Goal: Book appointment/travel/reservation

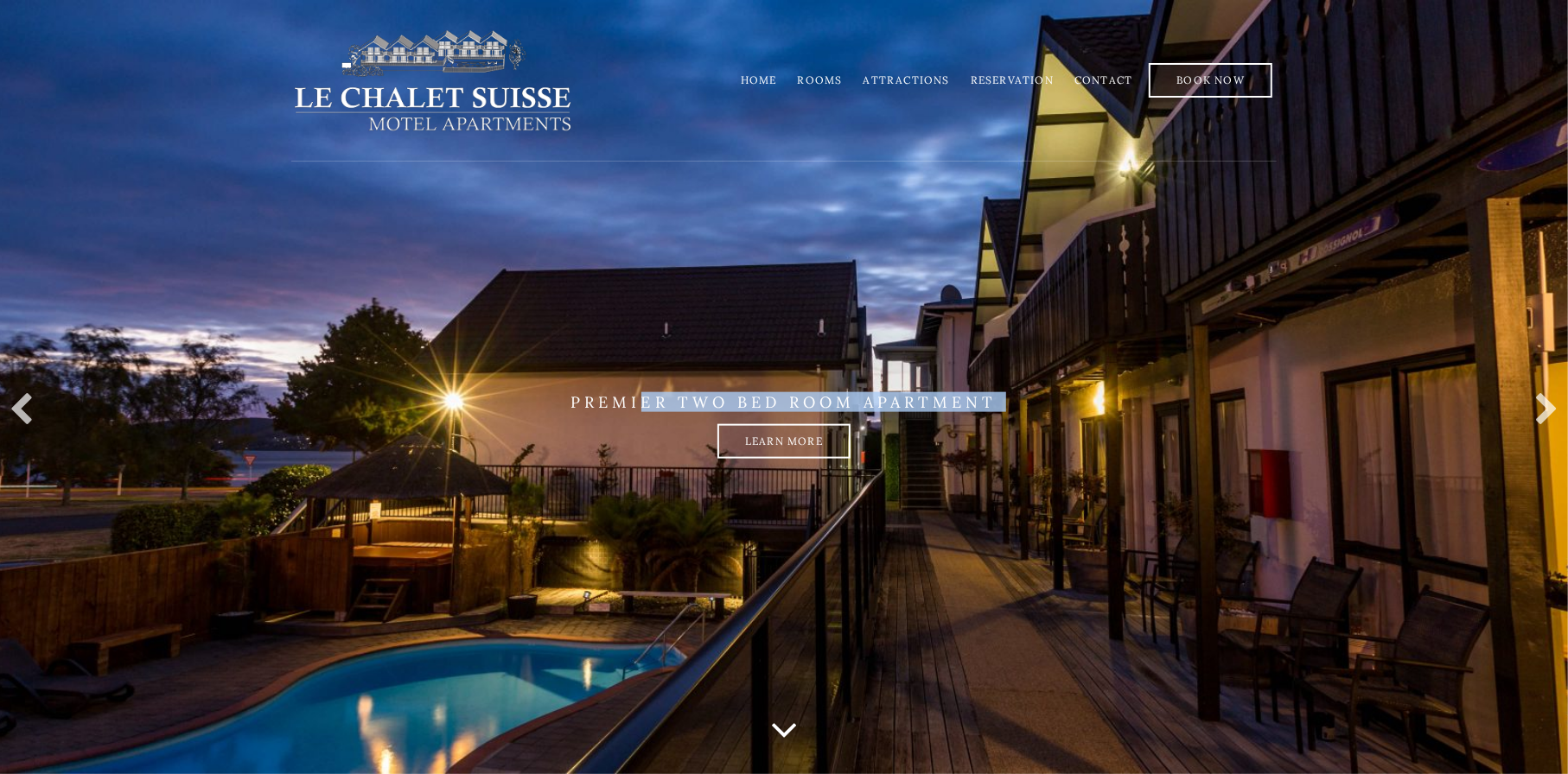
drag, startPoint x: 603, startPoint y: 477, endPoint x: 645, endPoint y: 353, distance: 130.9
click at [645, 348] on li "PREMIER TWO BED ROOM APARTMENT Learn more" at bounding box center [784, 387] width 1568 height 774
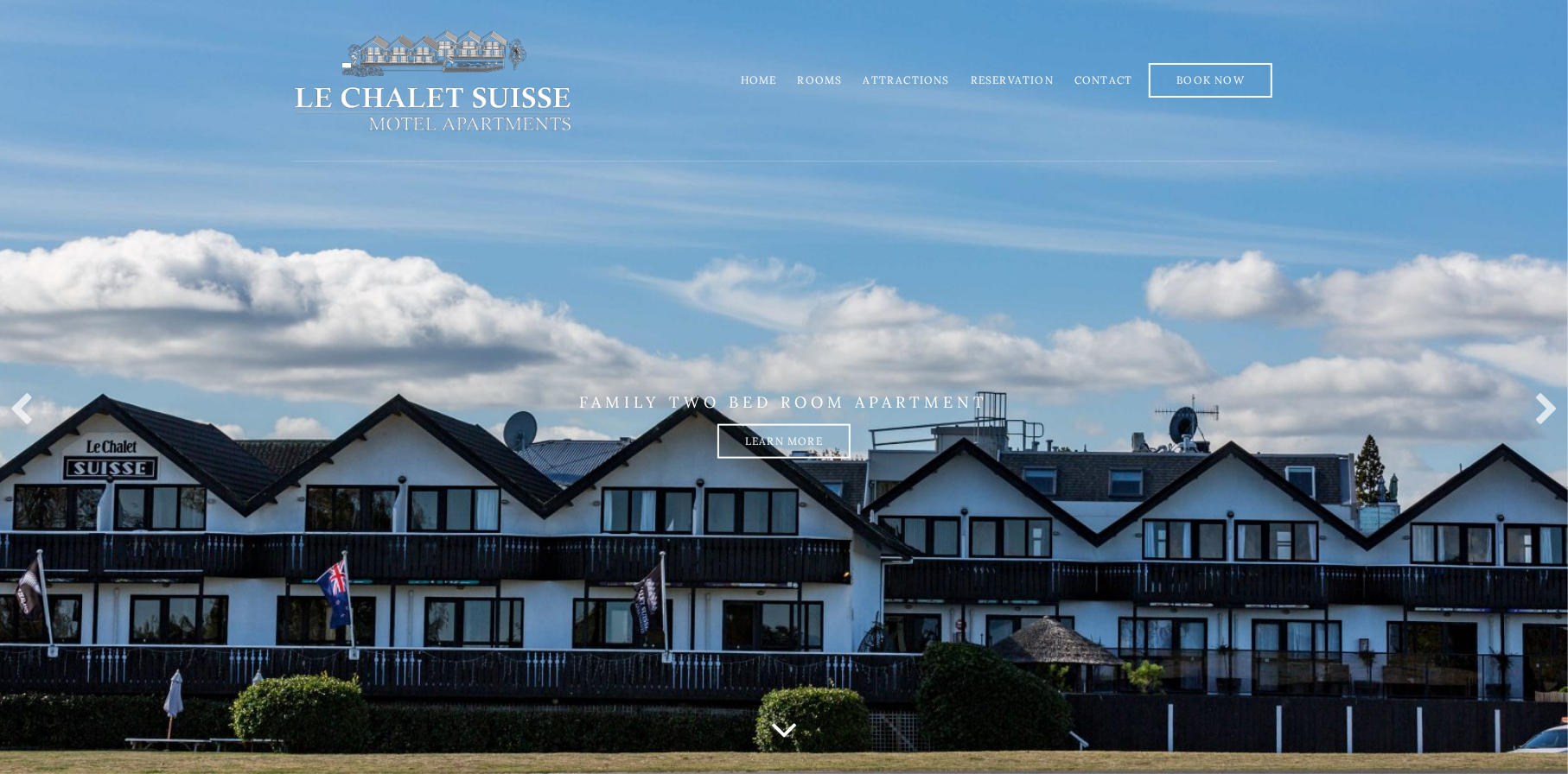
click at [822, 80] on link "Rooms" at bounding box center [821, 80] width 45 height 13
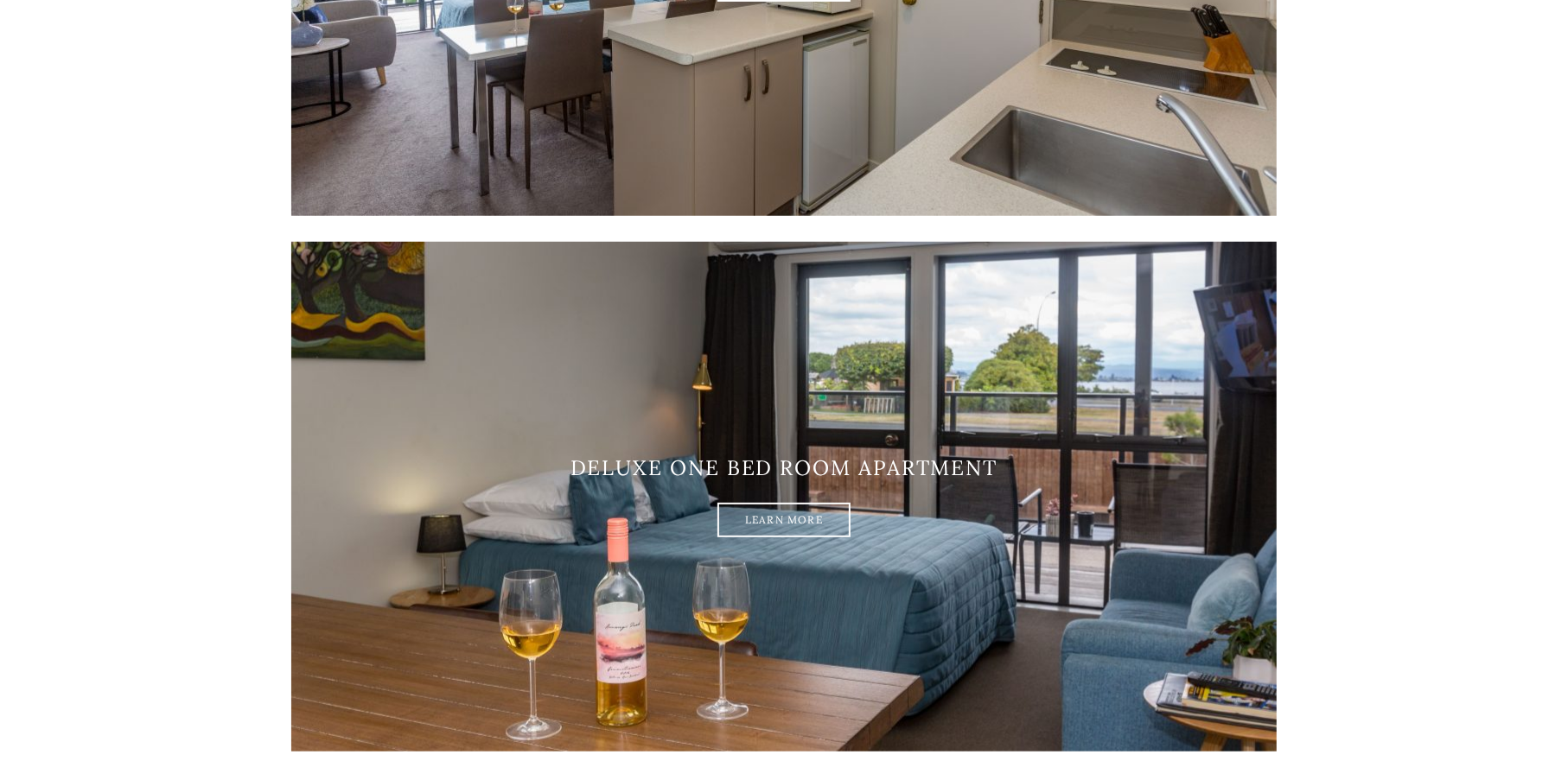
scroll to position [1209, 0]
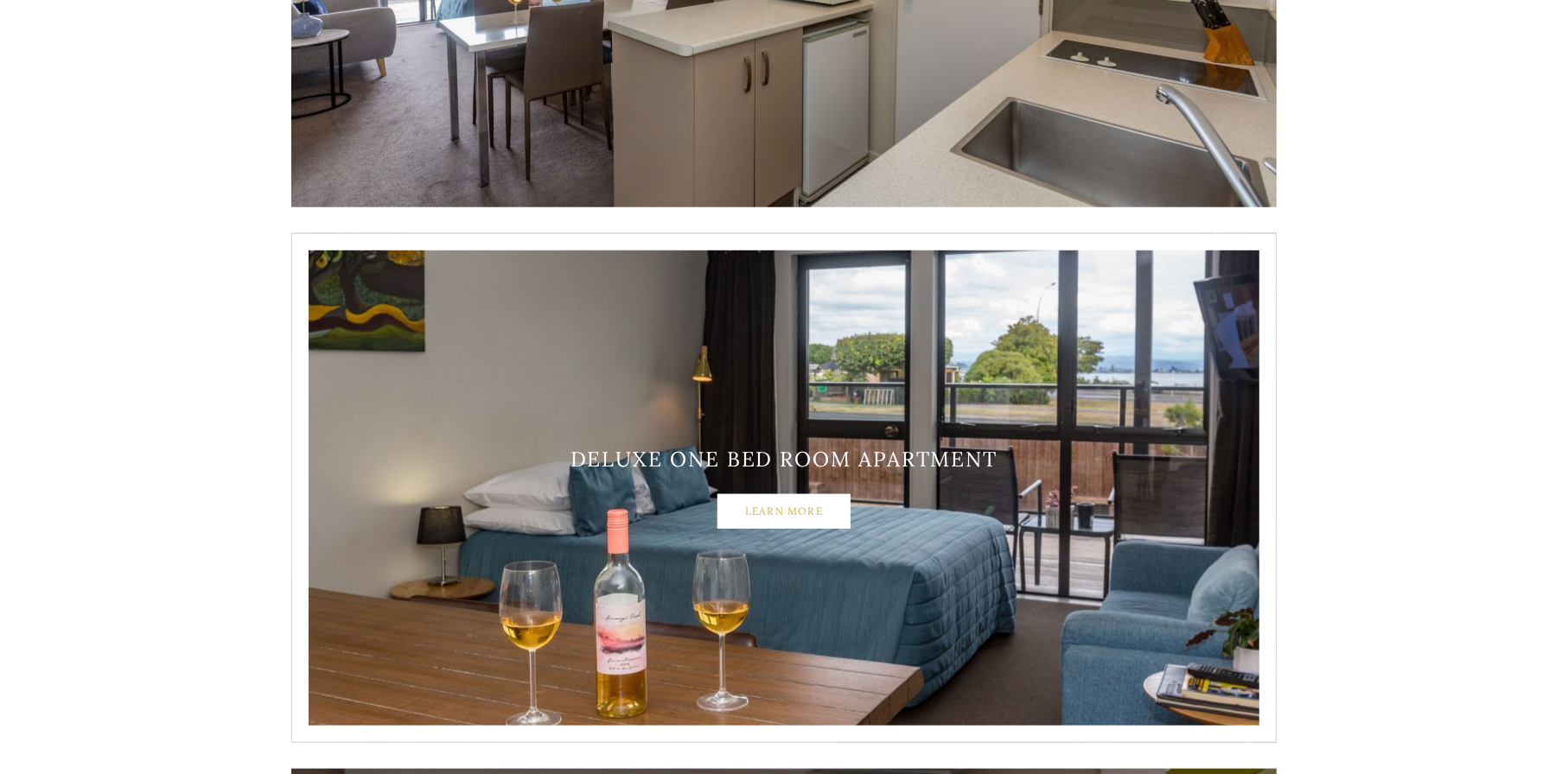
click at [782, 512] on link "Learn More" at bounding box center [784, 511] width 133 height 34
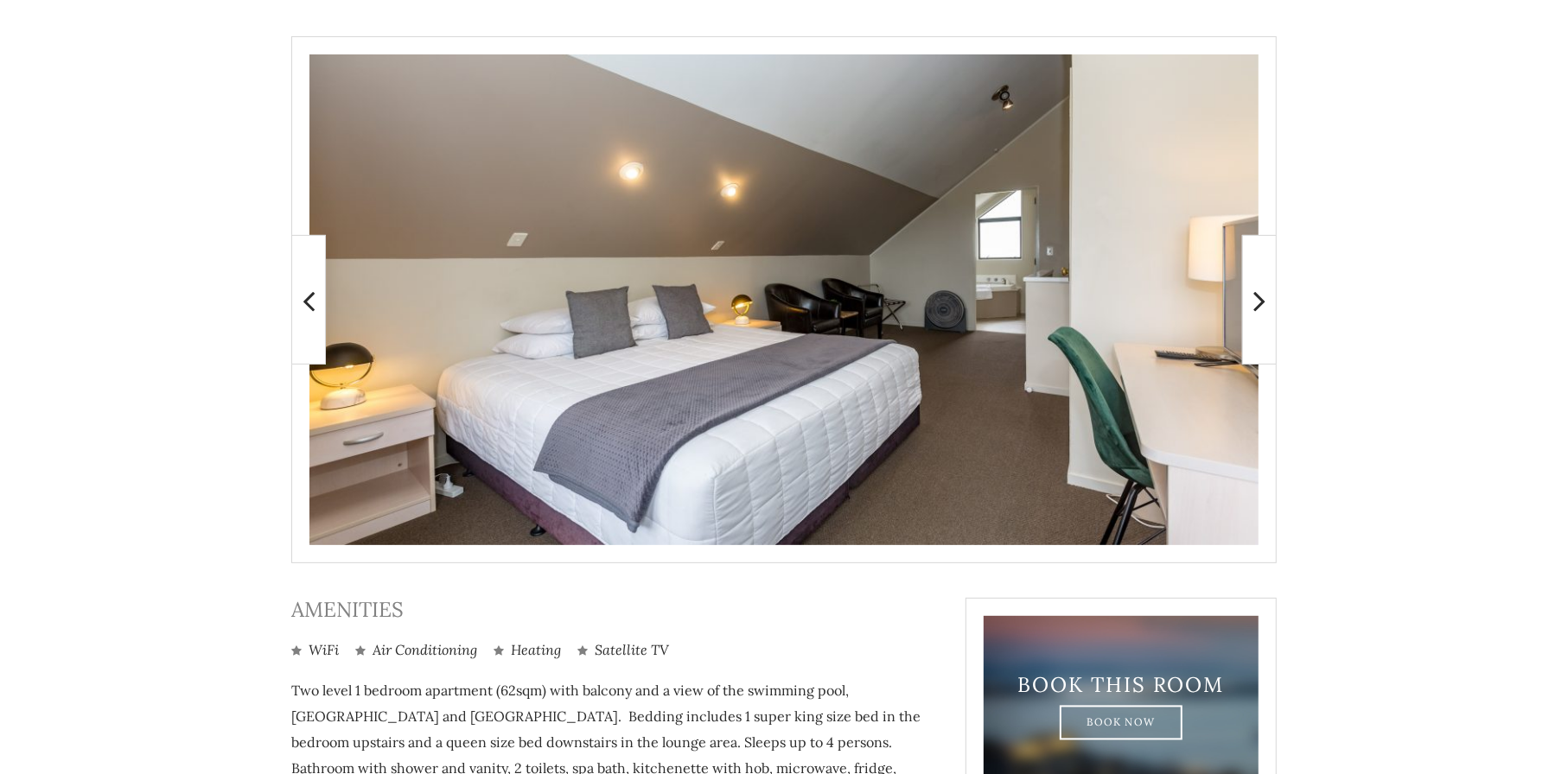
scroll to position [346, 0]
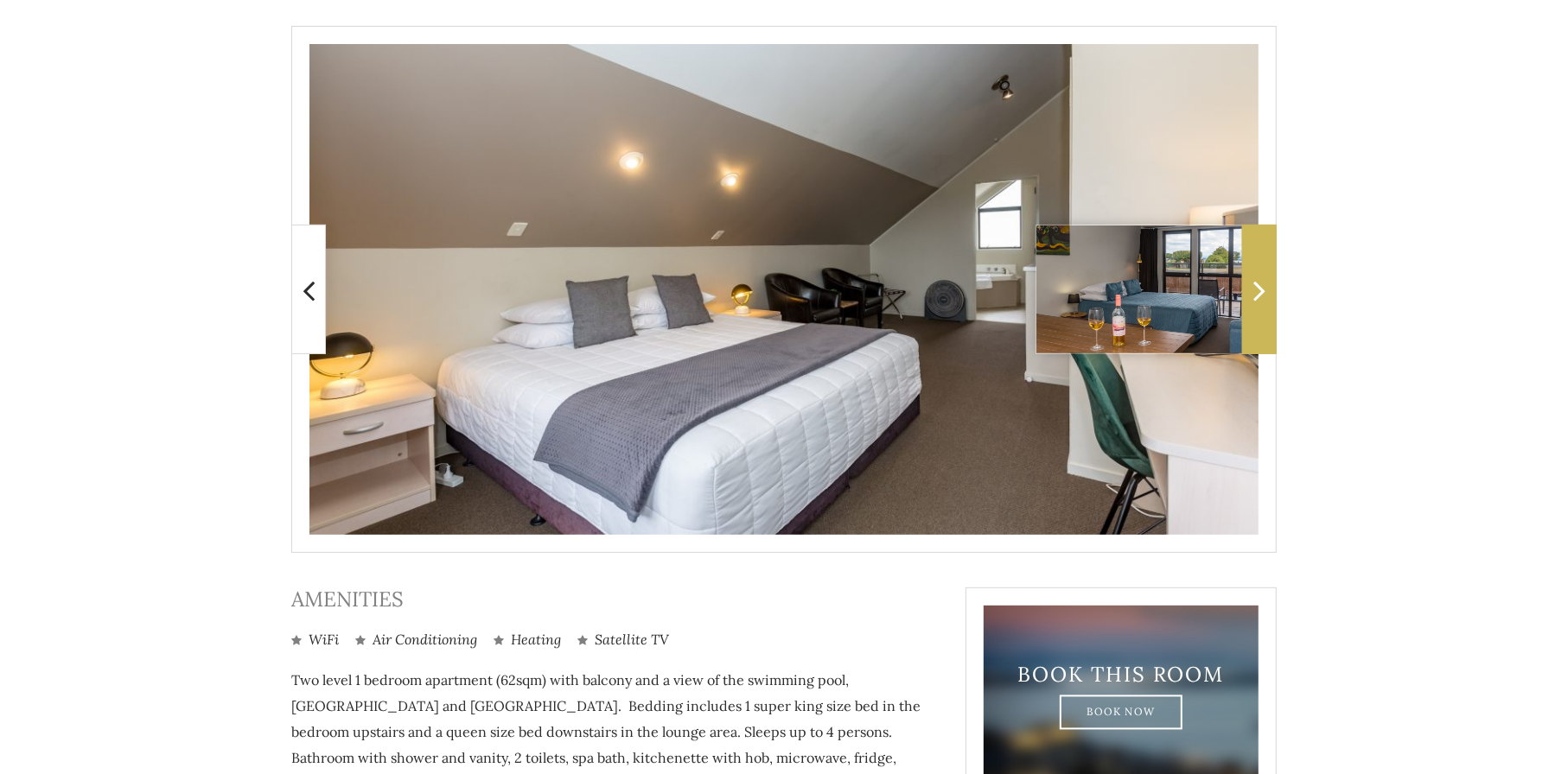
click at [1256, 290] on icon at bounding box center [1258, 290] width 12 height 34
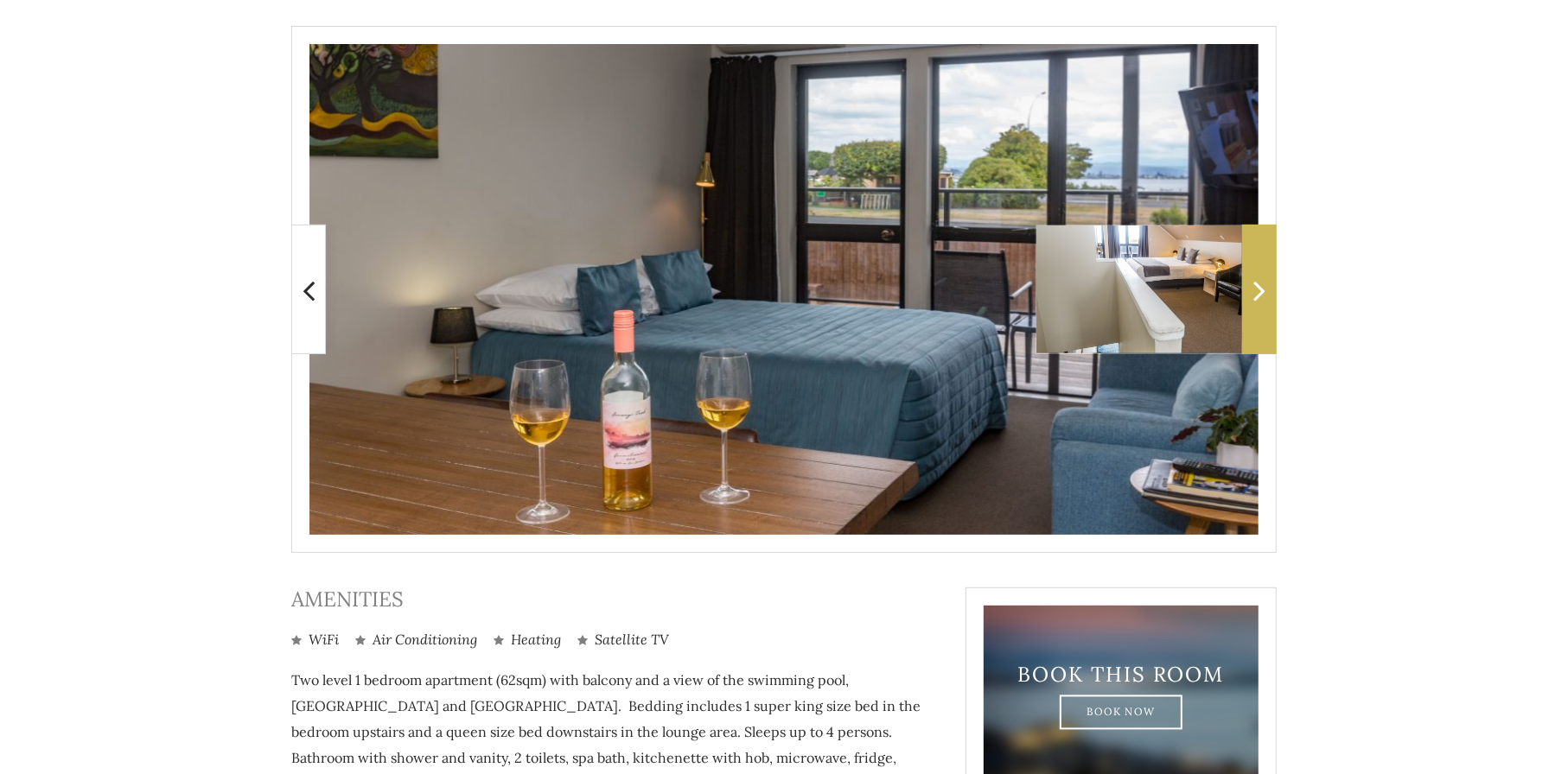
click at [1256, 290] on icon at bounding box center [1258, 290] width 12 height 34
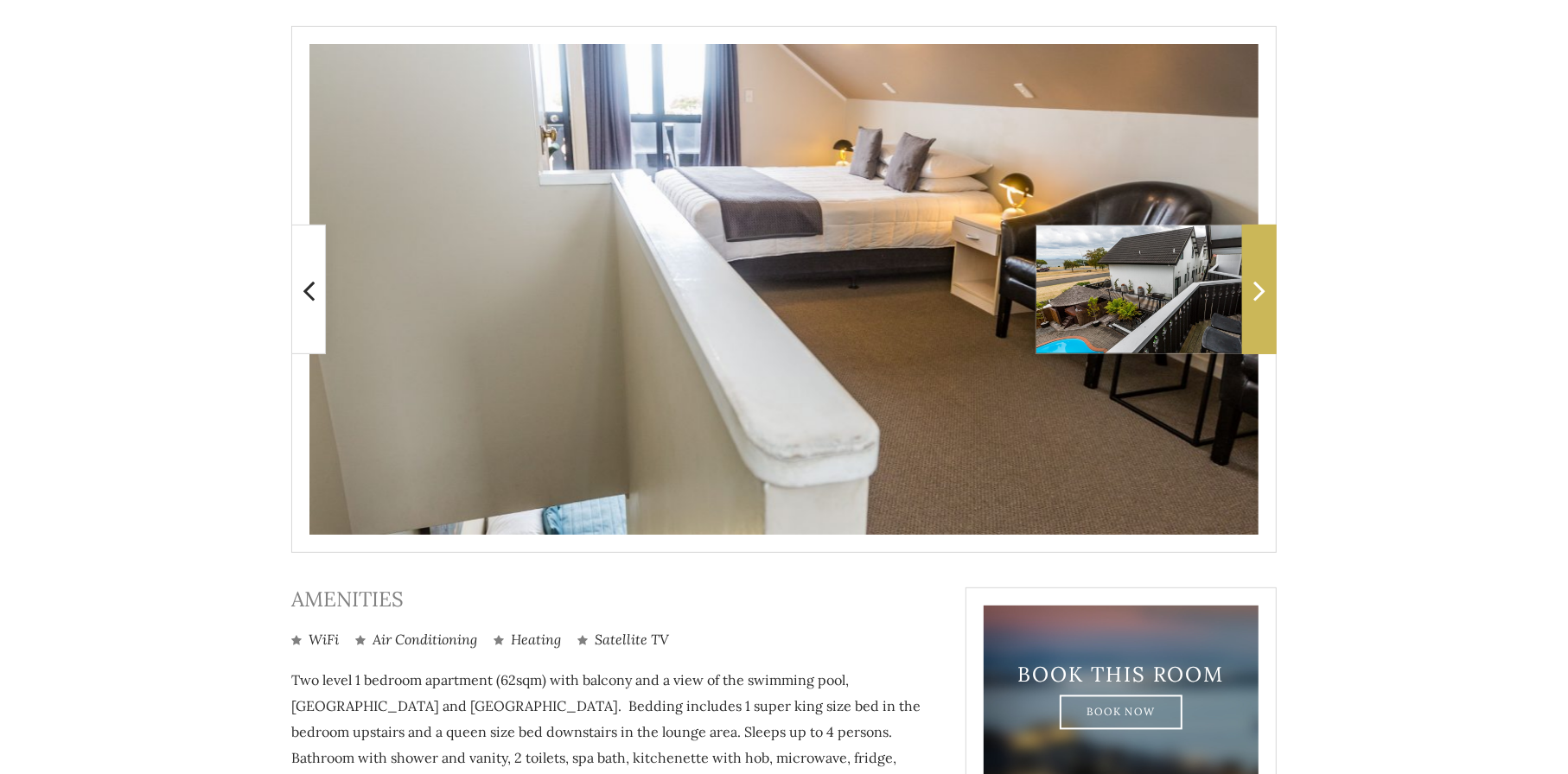
click at [1256, 290] on icon at bounding box center [1258, 290] width 12 height 34
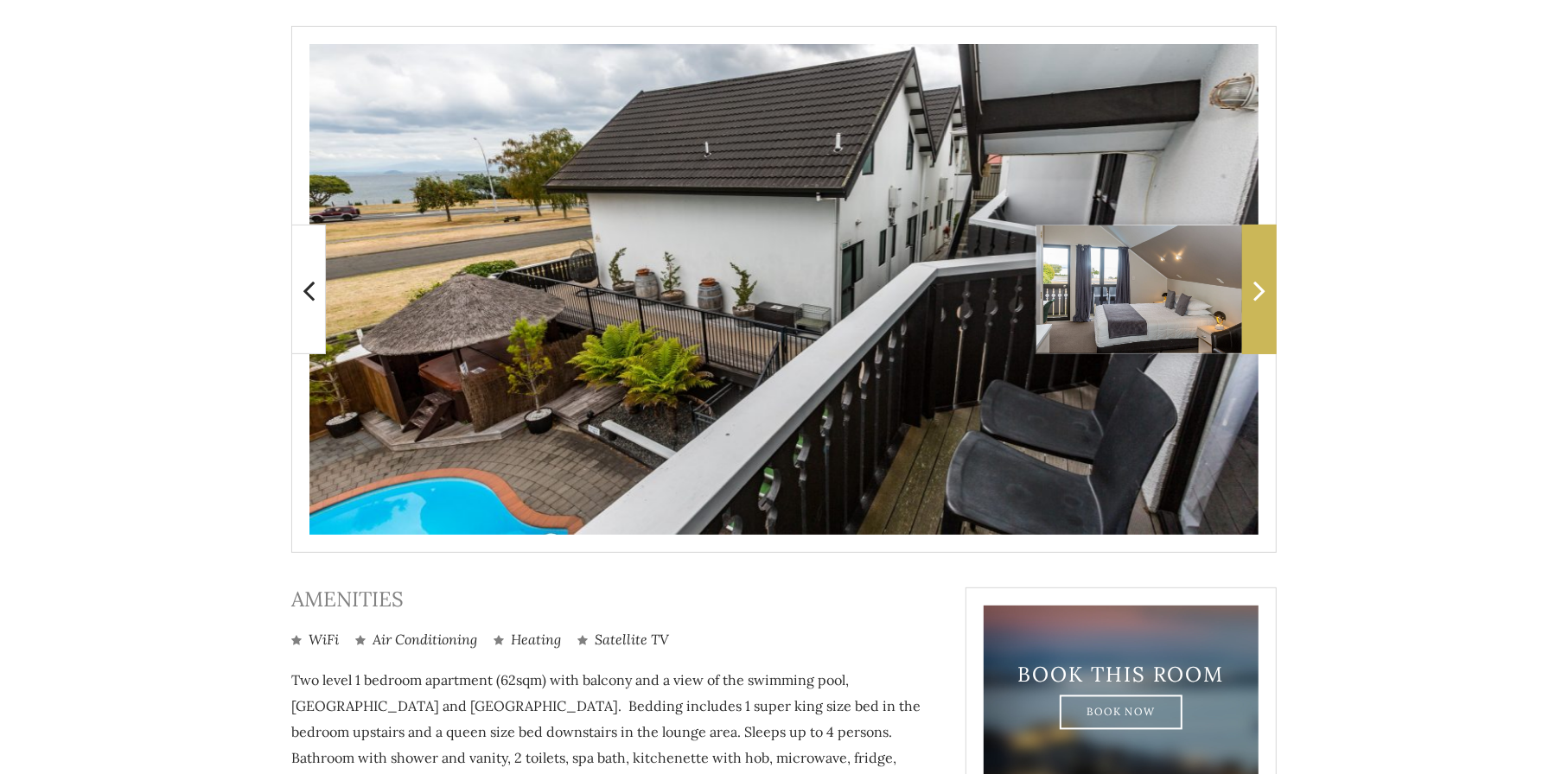
click at [1255, 290] on icon at bounding box center [1258, 290] width 12 height 34
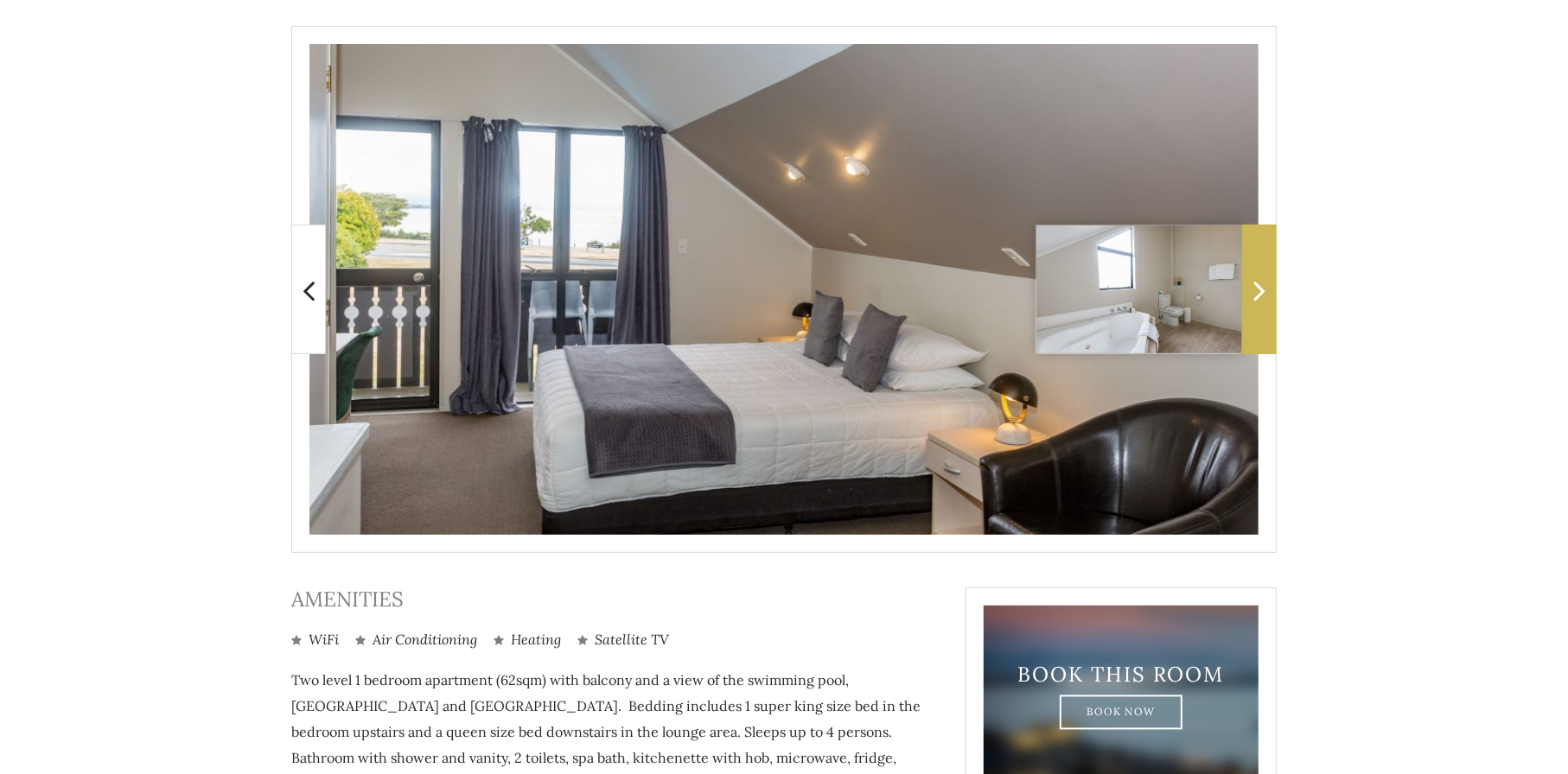
click at [1255, 290] on icon at bounding box center [1258, 290] width 12 height 34
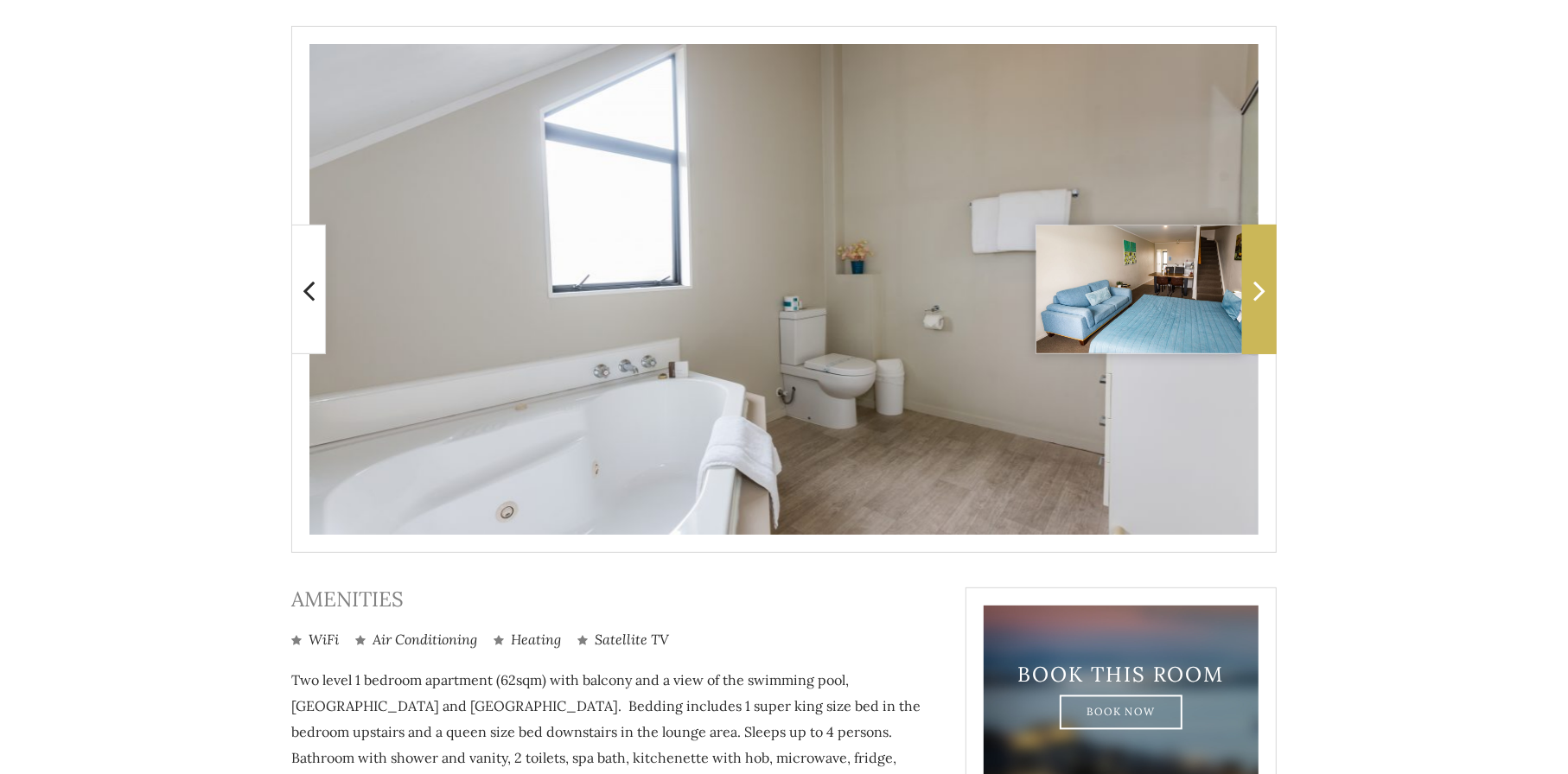
click at [1255, 290] on icon at bounding box center [1258, 290] width 12 height 34
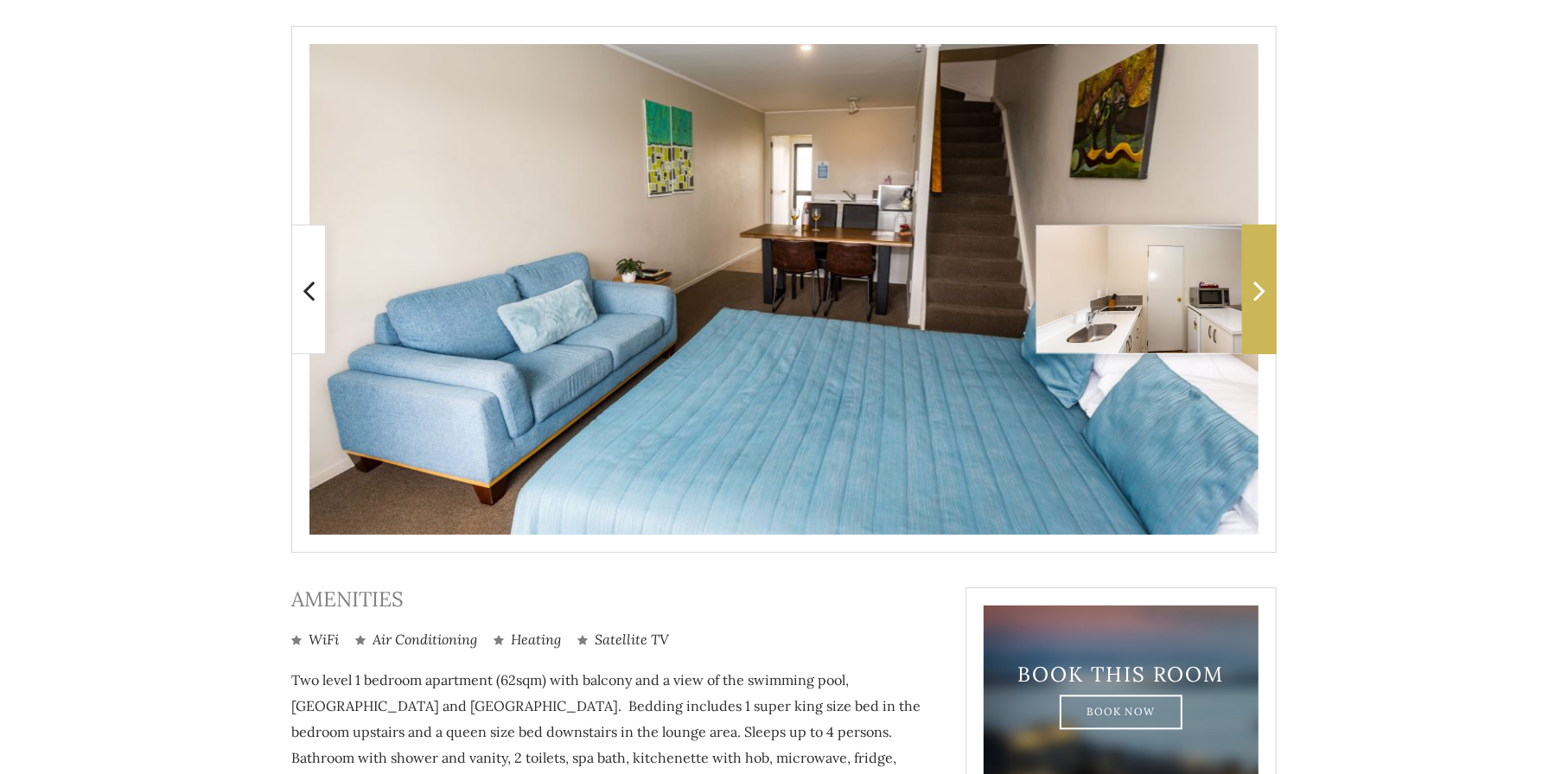
click at [1255, 290] on icon at bounding box center [1258, 290] width 12 height 34
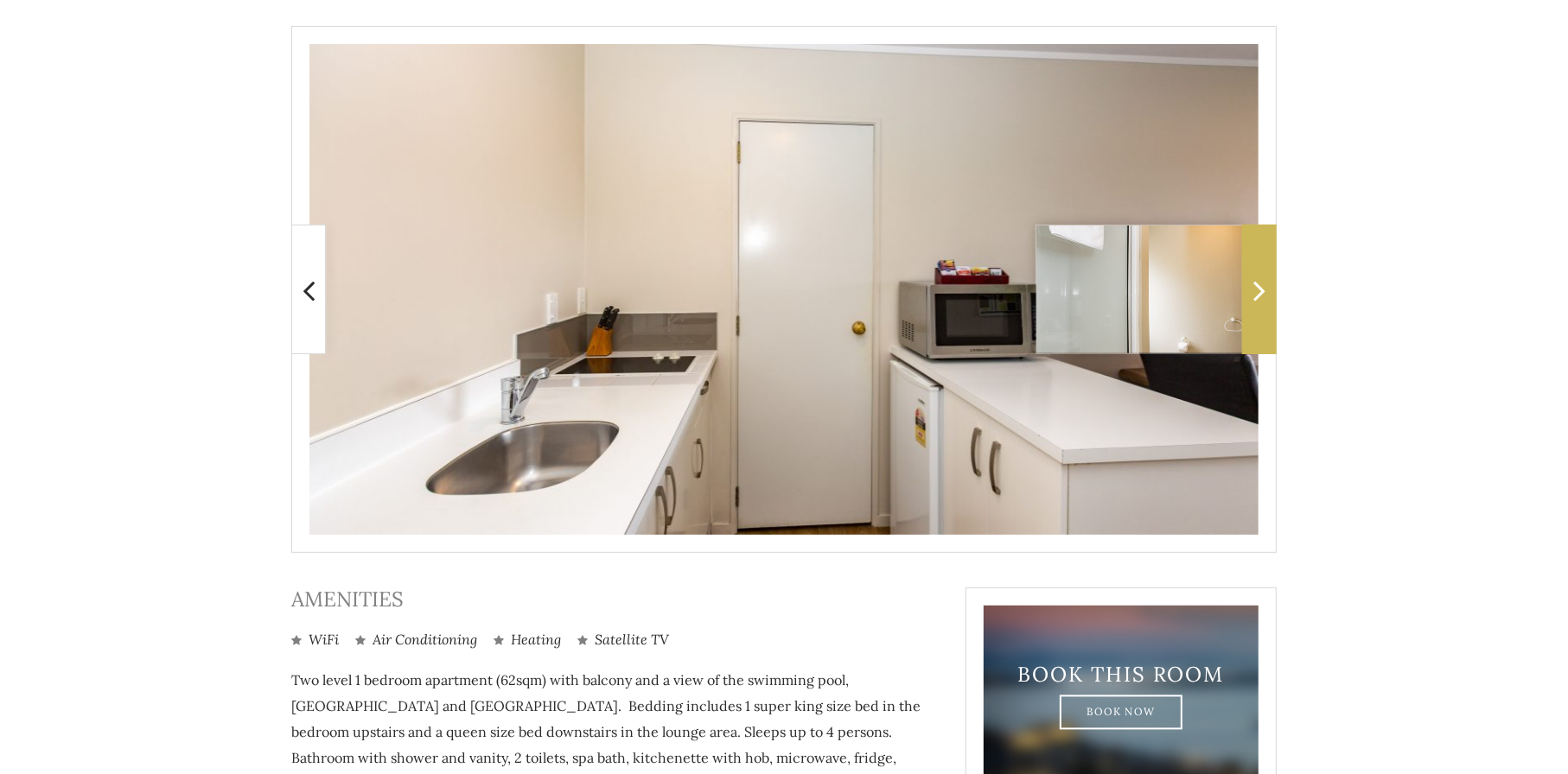
click at [1255, 290] on icon at bounding box center [1258, 290] width 12 height 34
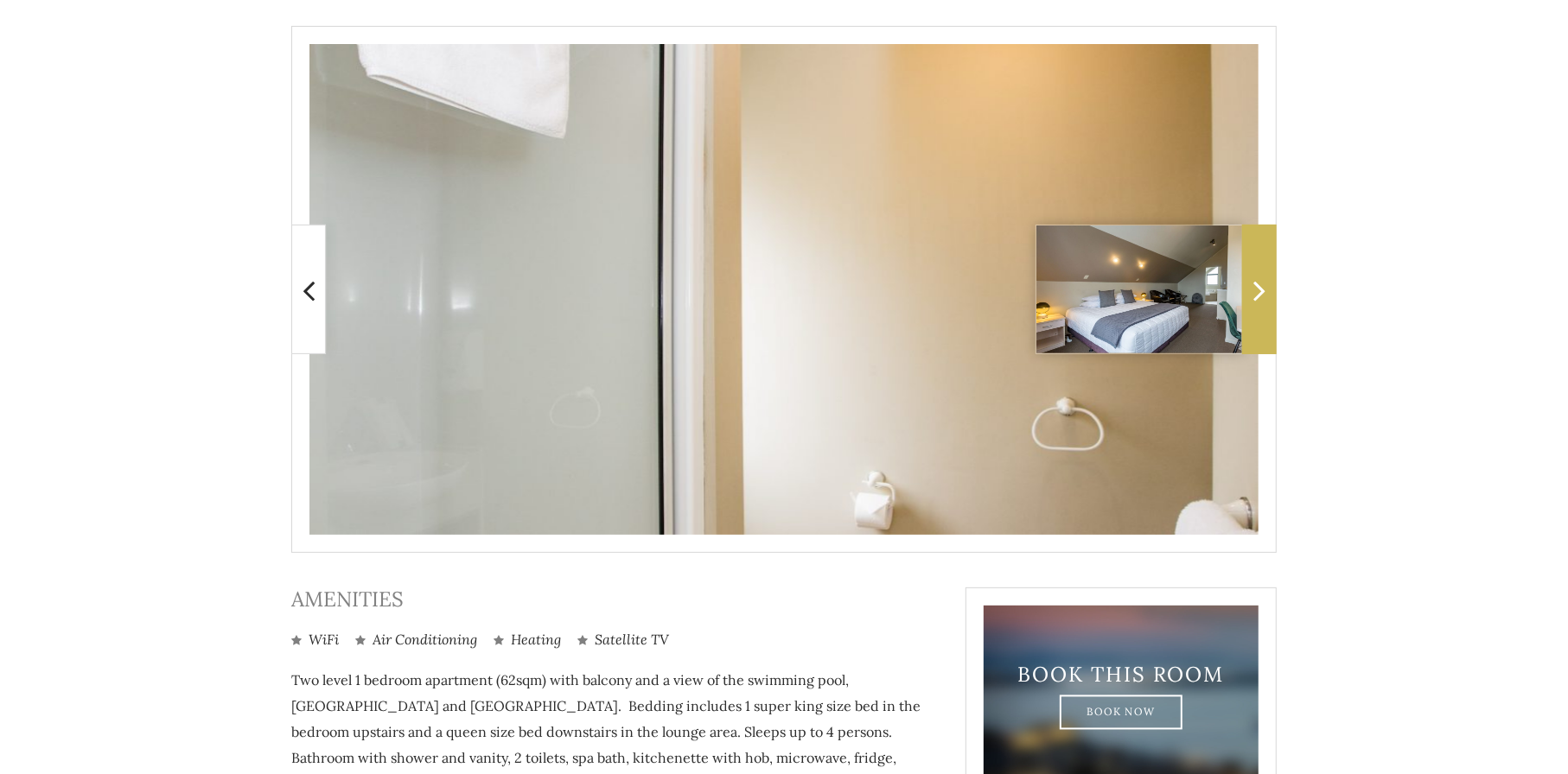
click at [1255, 290] on icon at bounding box center [1258, 290] width 12 height 34
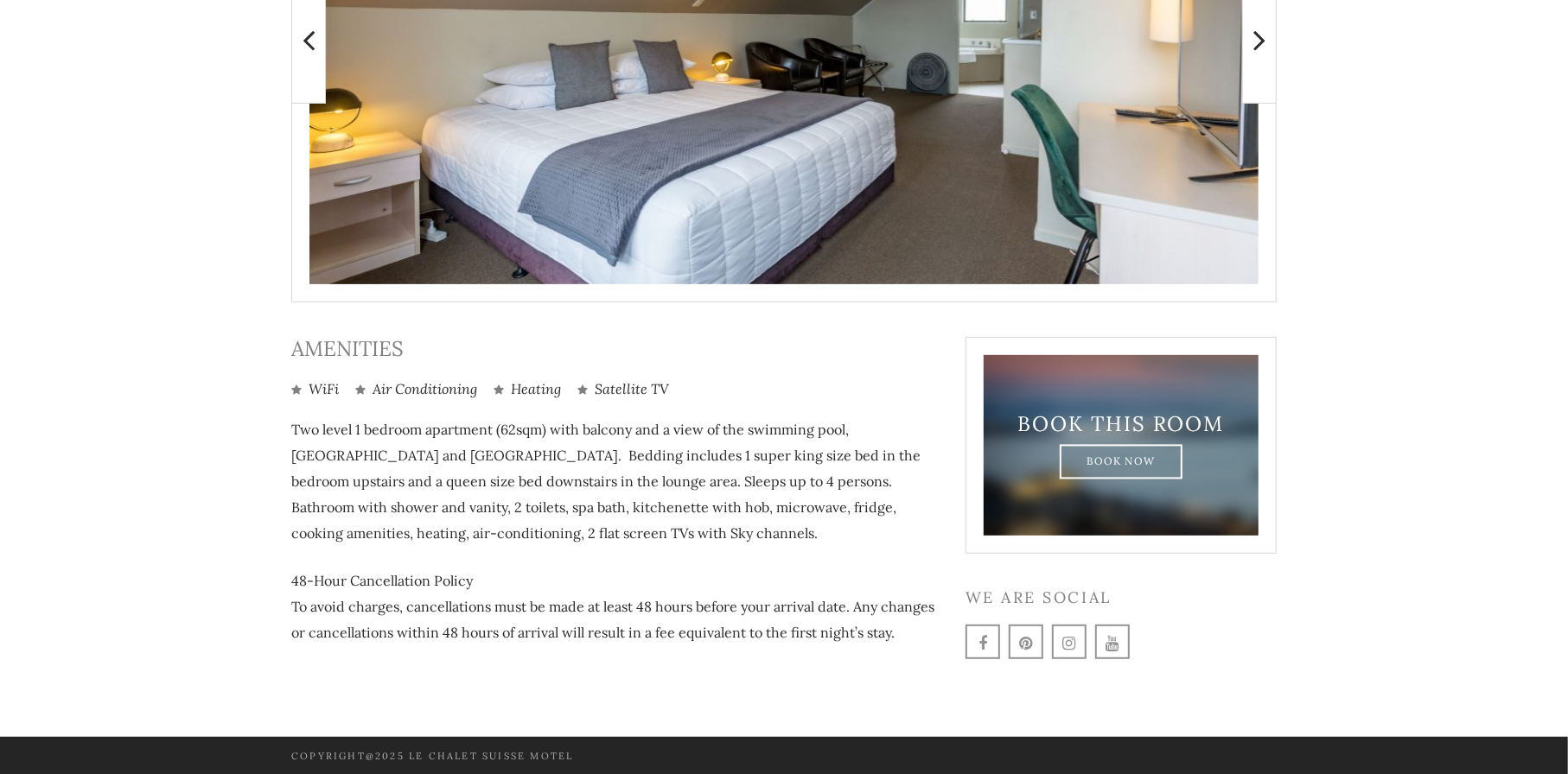
scroll to position [597, 0]
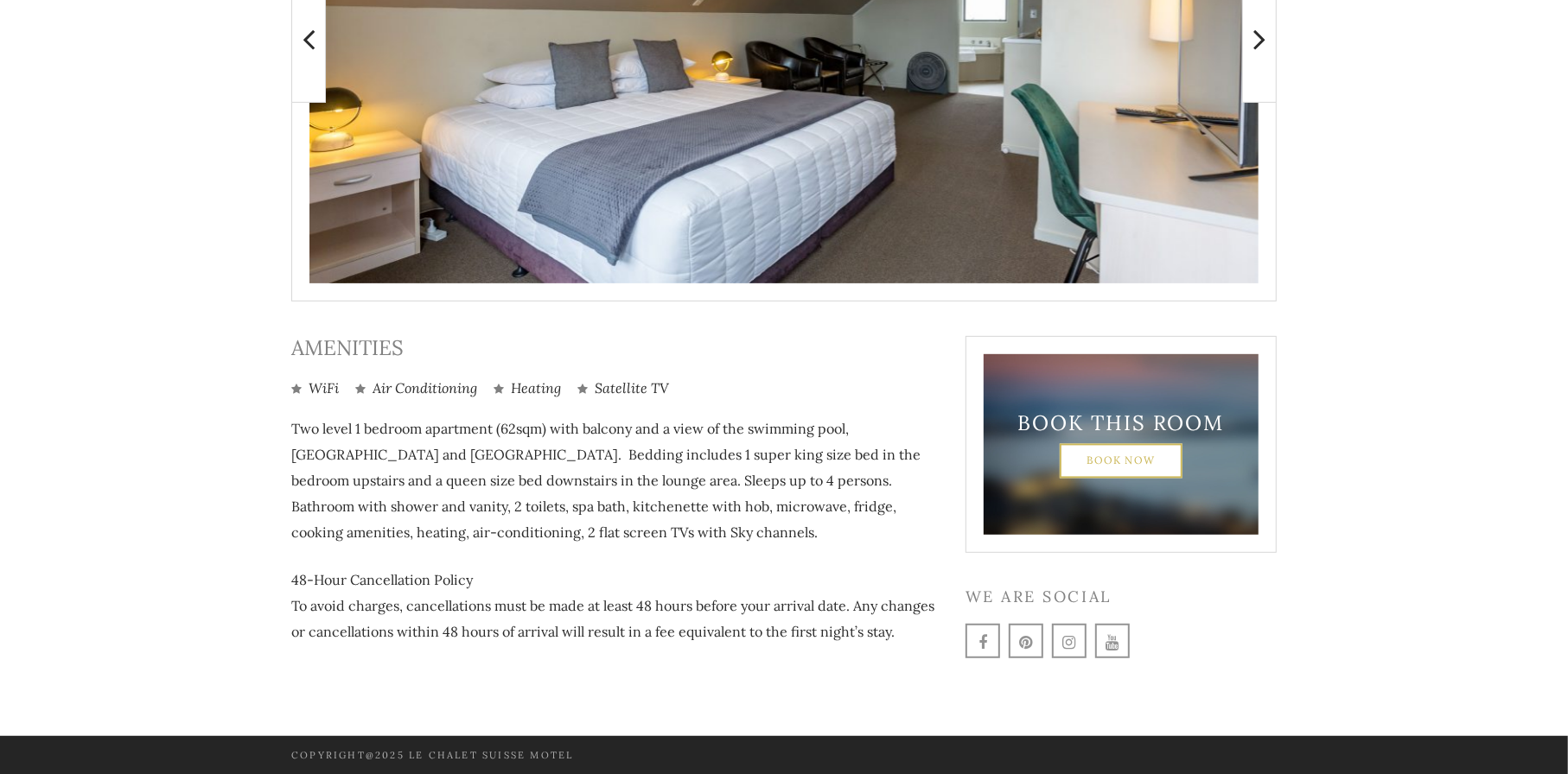
click at [1105, 454] on link "Book Now" at bounding box center [1121, 460] width 123 height 34
